Goal: Information Seeking & Learning: Learn about a topic

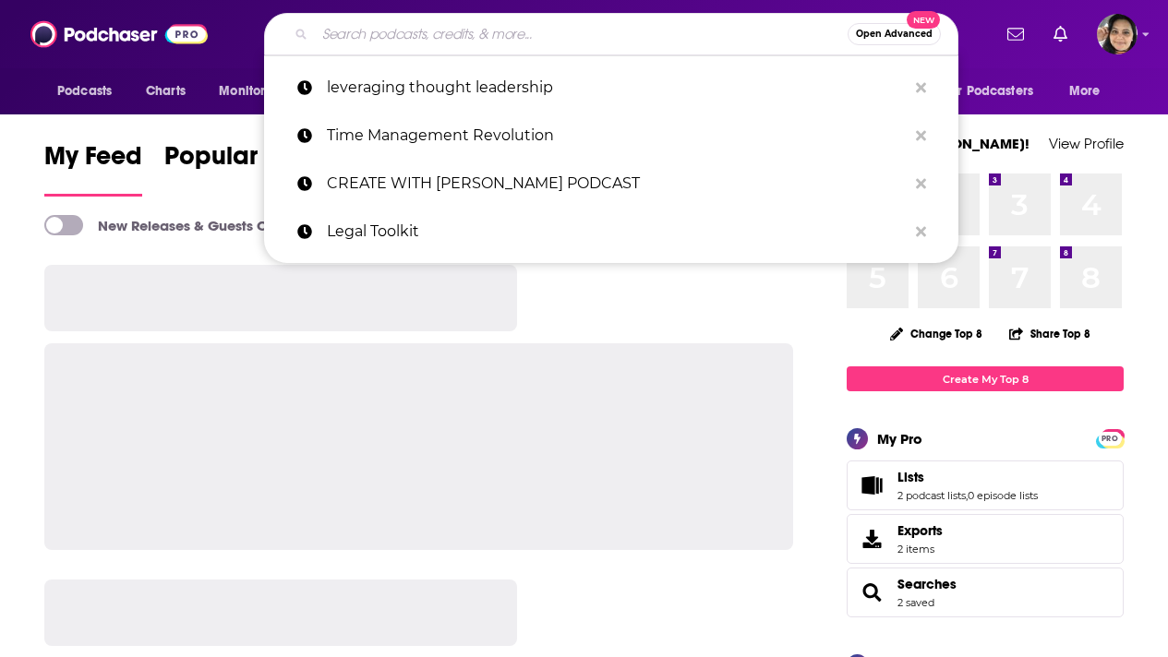
click at [478, 40] on input "Search podcasts, credits, & more..." at bounding box center [581, 34] width 533 height 30
paste input "Open Forum ion The Villages [US_STATE]"
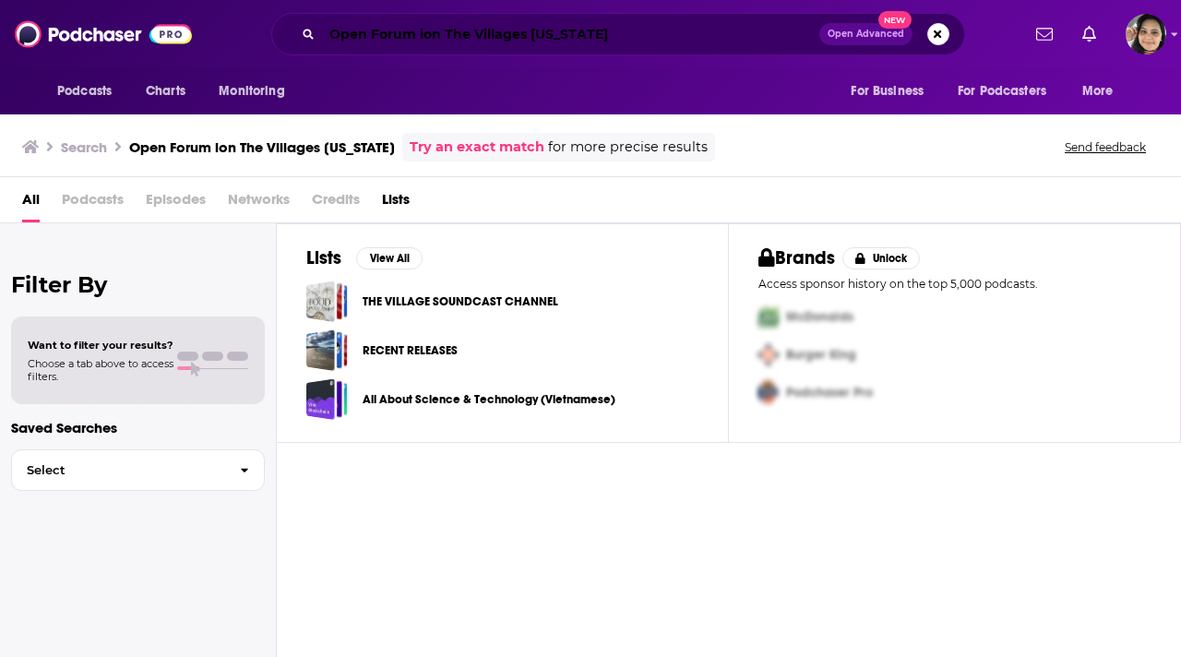
click at [424, 36] on input "Open Forum ion The Villages [US_STATE]" at bounding box center [571, 34] width 498 height 30
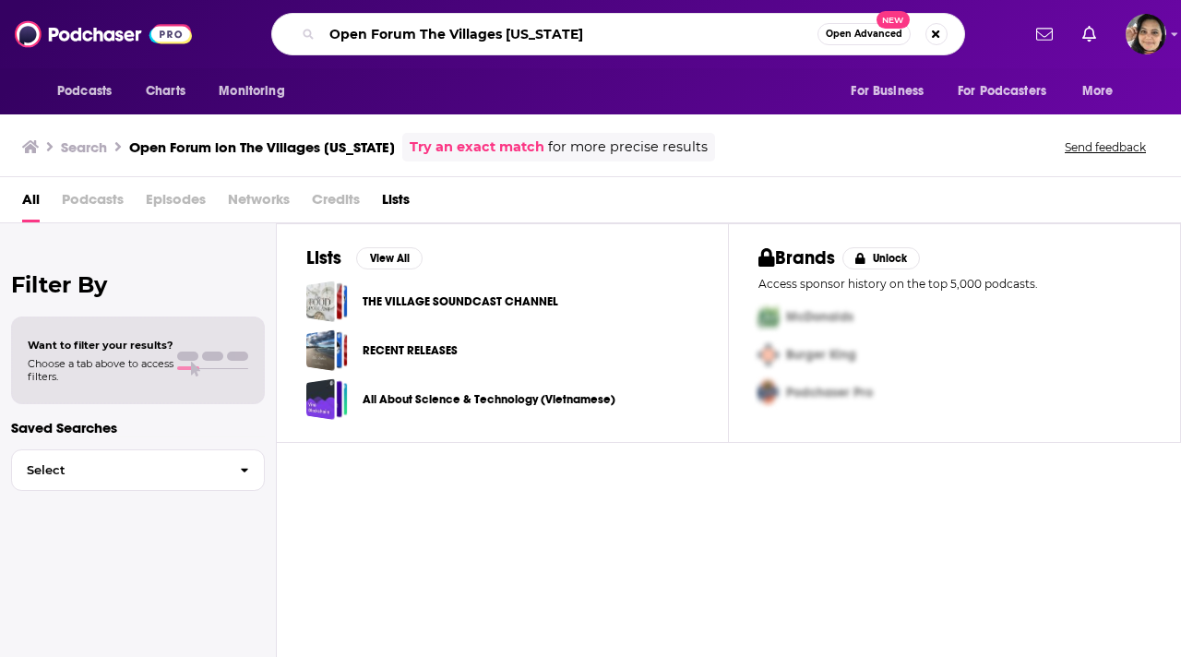
type input "Open Forum The Villages [US_STATE]"
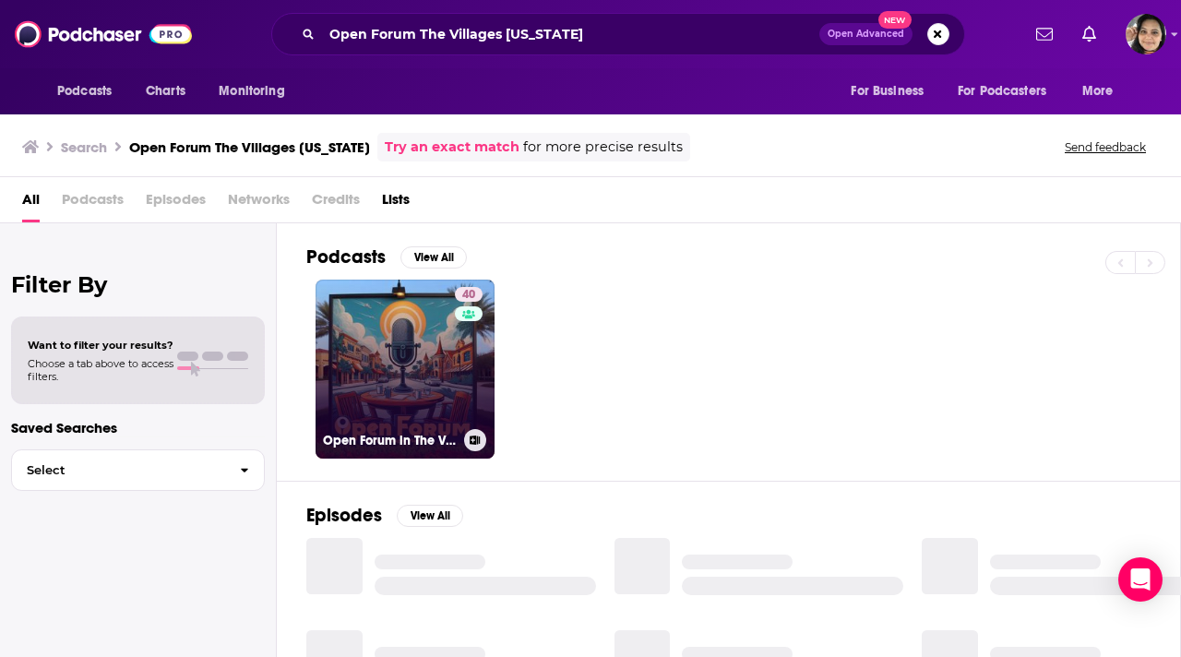
click at [354, 354] on link "40 Open Forum in The Villages, [US_STATE]" at bounding box center [405, 369] width 179 height 179
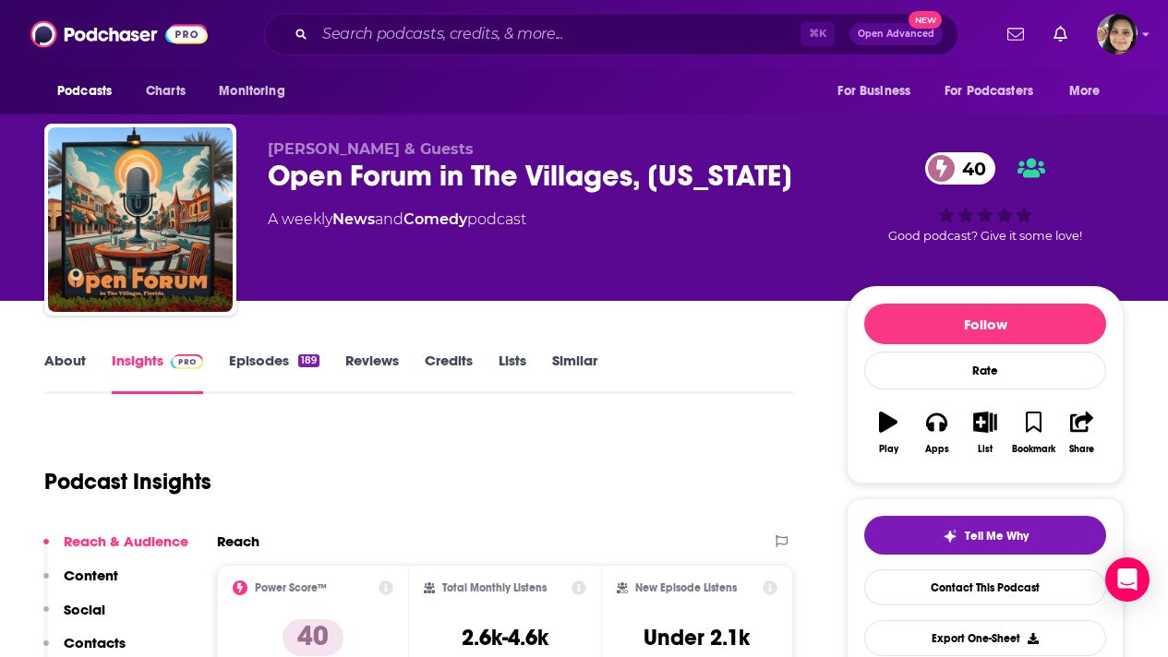
click at [50, 352] on link "About" at bounding box center [65, 373] width 42 height 42
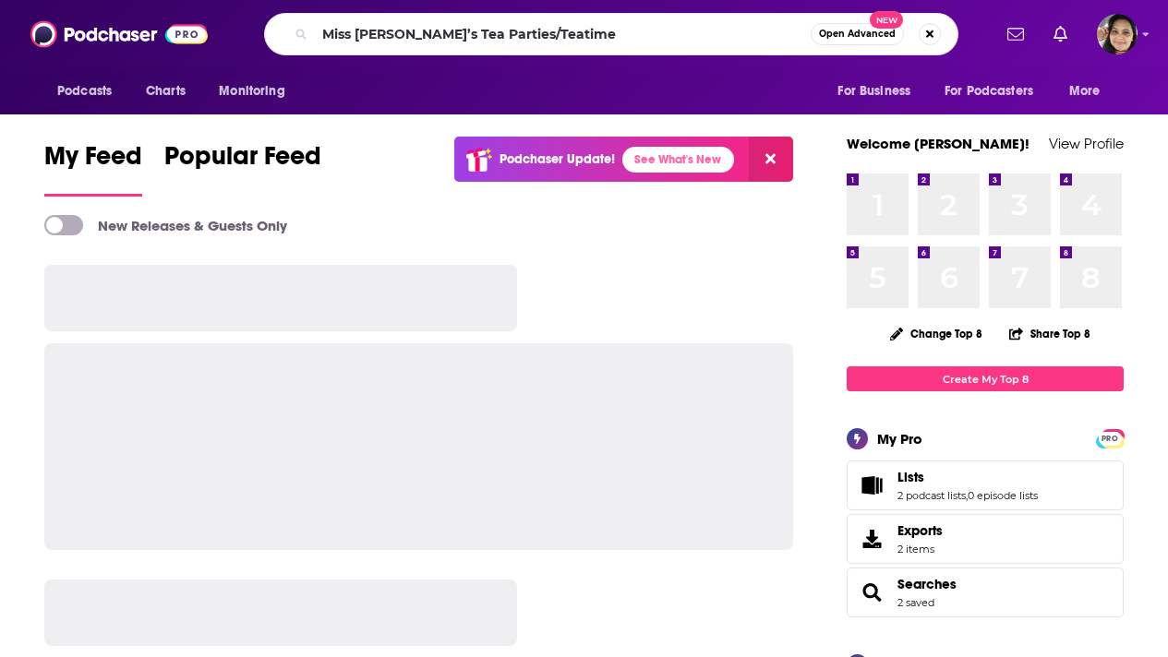
type input "Miss Liz’s Tea Parties/Teatime"
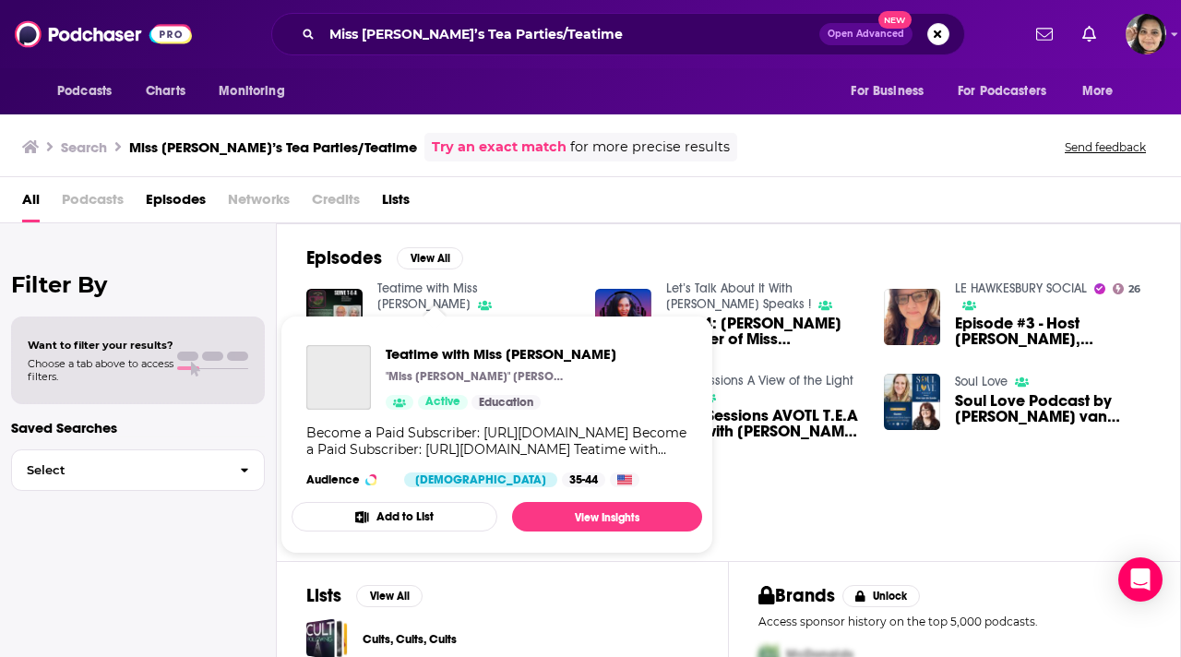
click at [402, 286] on link "Teatime with Miss Liz" at bounding box center [428, 296] width 101 height 31
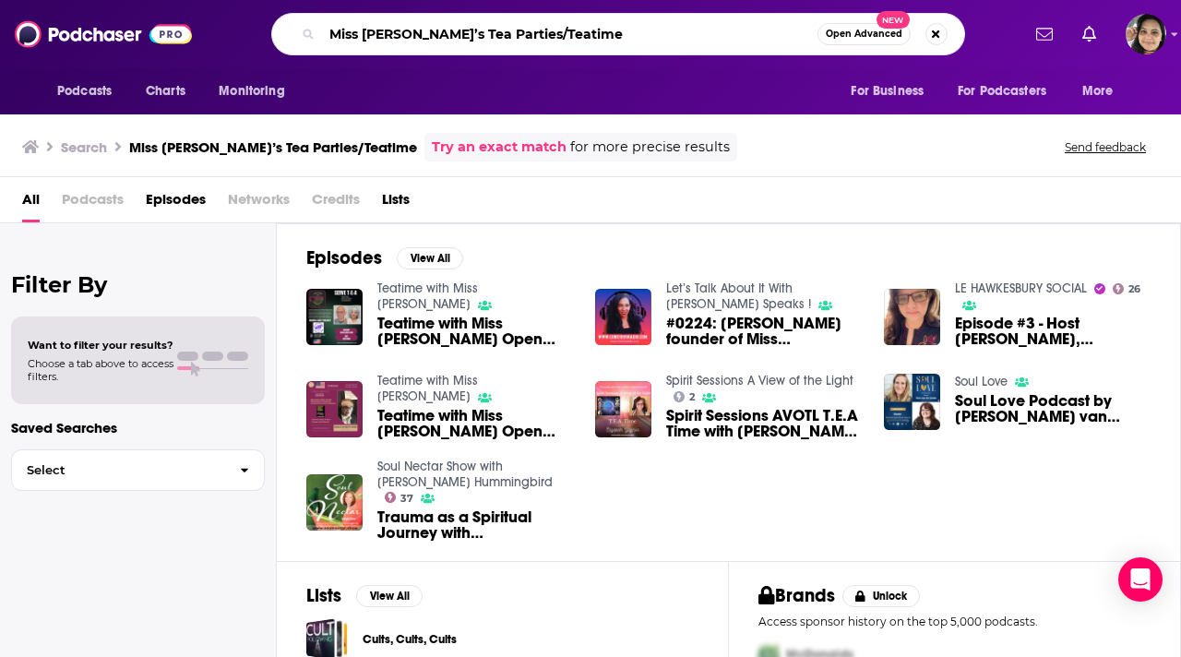
click at [567, 29] on input "Miss Liz’s Tea Parties/Teatime" at bounding box center [570, 34] width 496 height 30
type input "the travel brats"
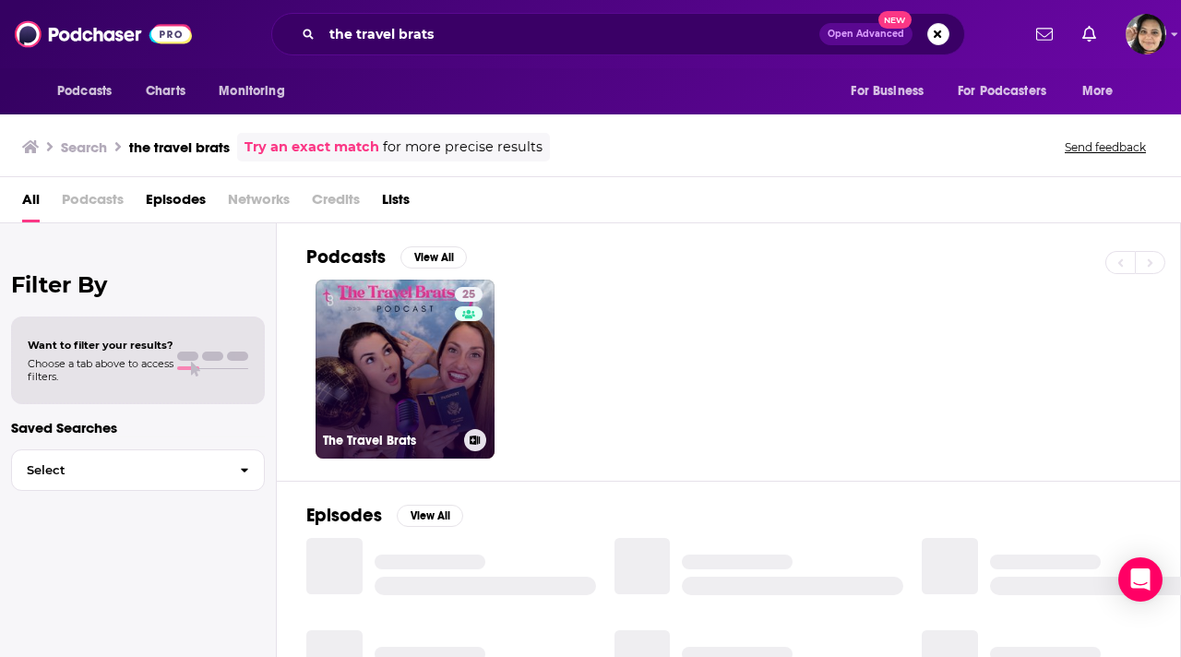
click at [390, 360] on link "25 The Travel Brats" at bounding box center [405, 369] width 179 height 179
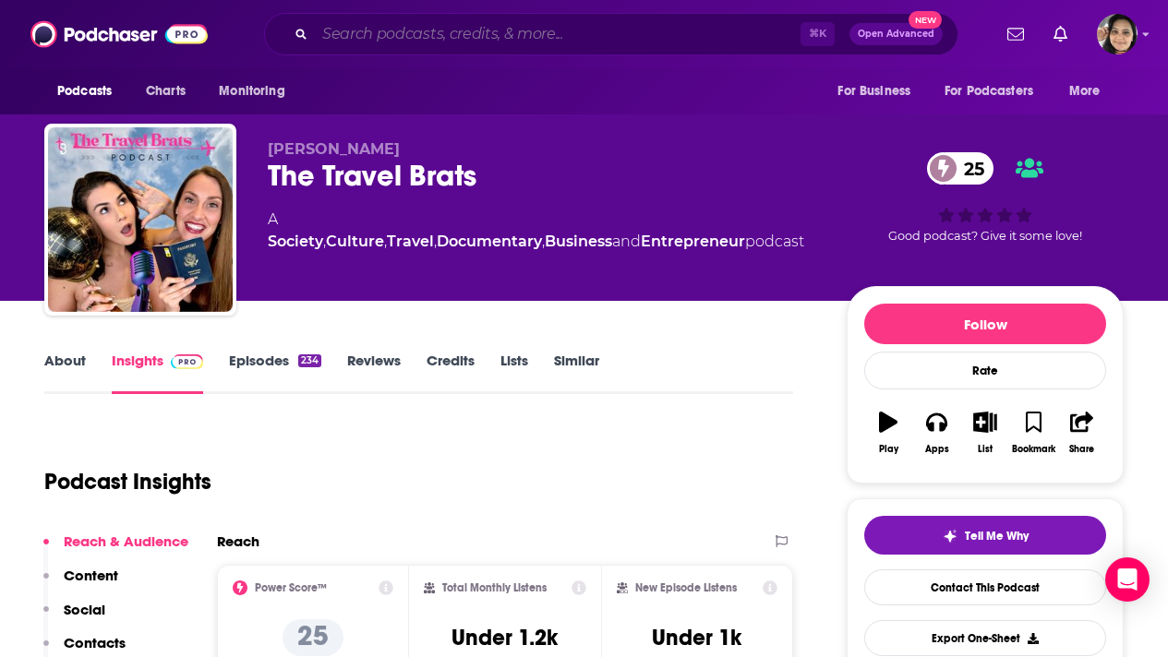
click at [474, 33] on input "Search podcasts, credits, & more..." at bounding box center [558, 34] width 486 height 30
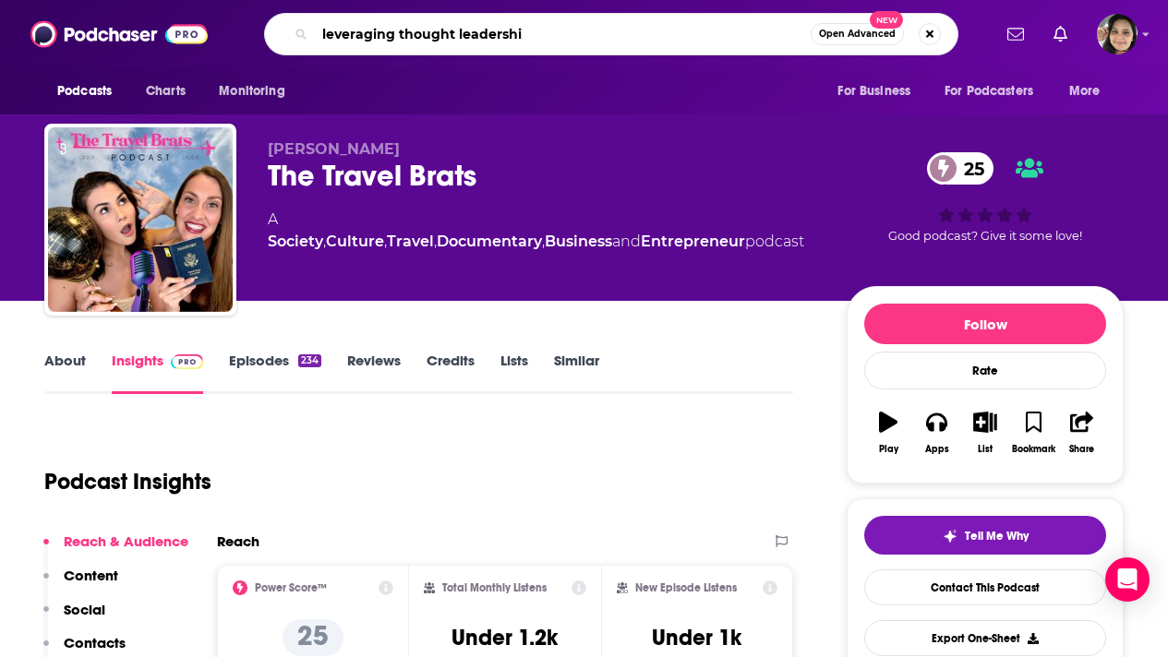
type input "leveraging thought leadershi["
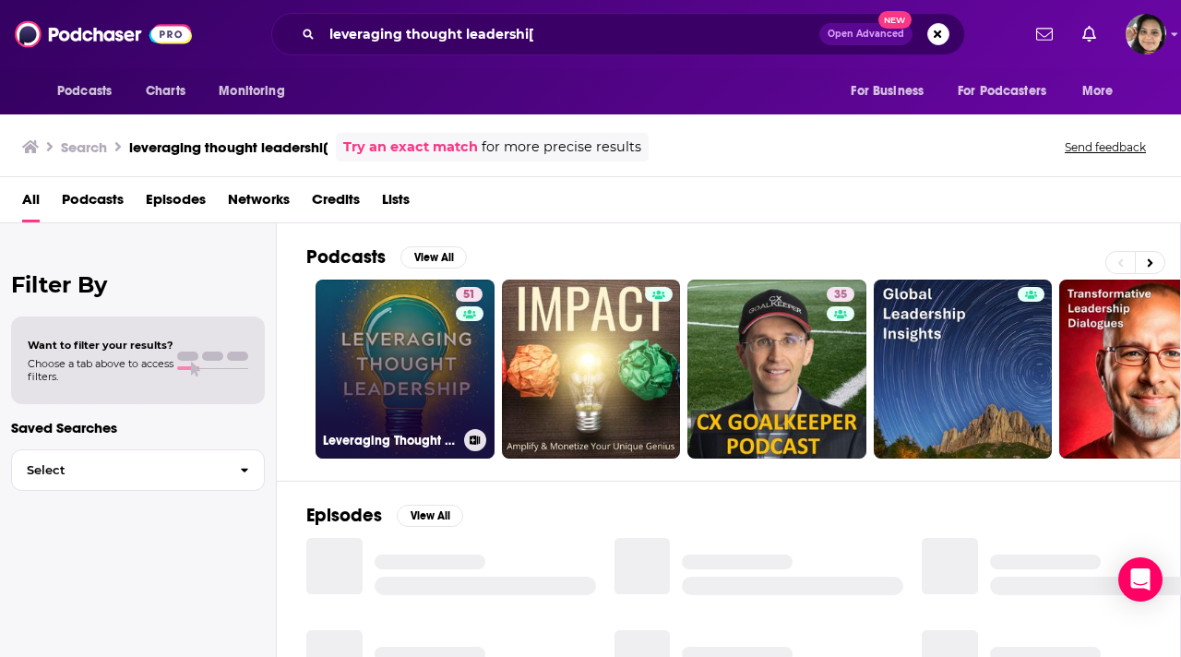
click at [355, 378] on link "51 Leveraging Thought Leadership" at bounding box center [405, 369] width 179 height 179
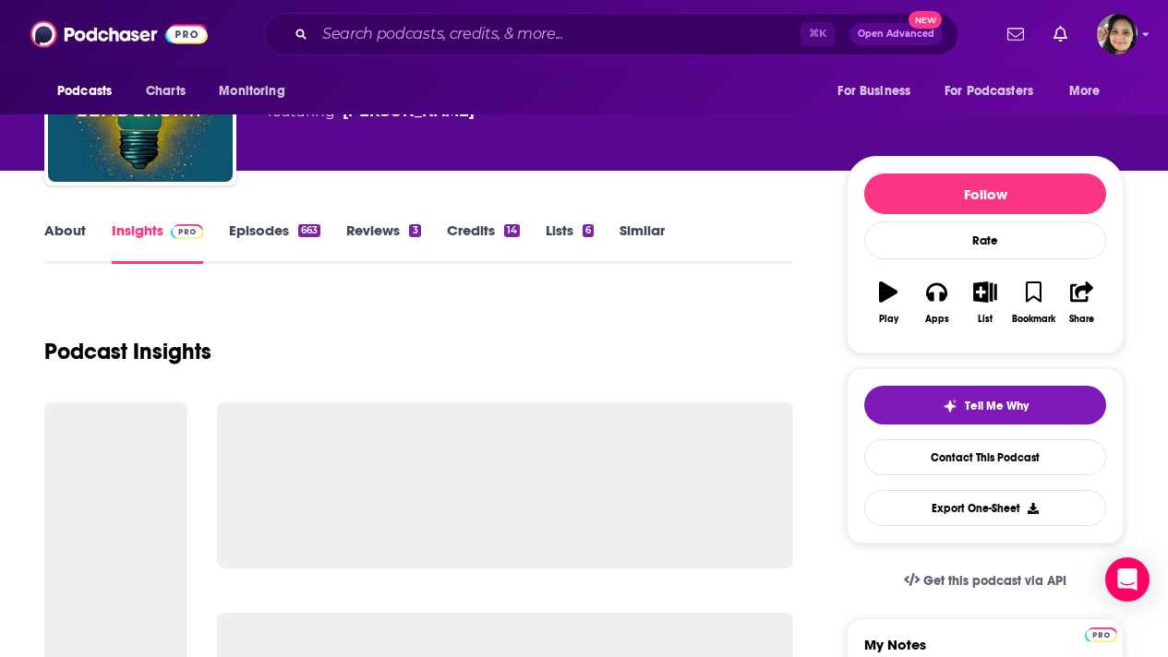
scroll to position [131, 0]
